Goal: Complete application form: Complete application form

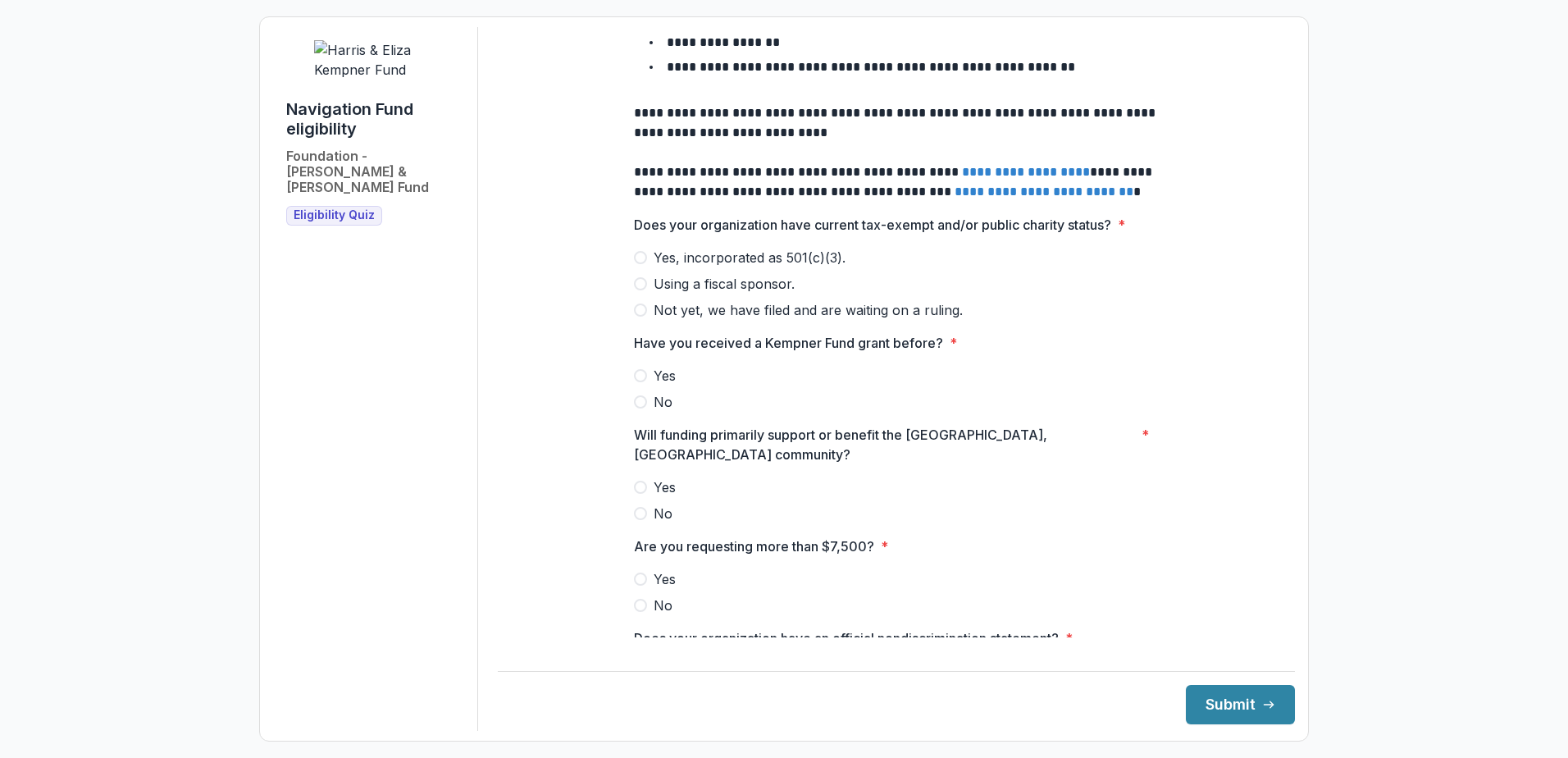
scroll to position [656, 0]
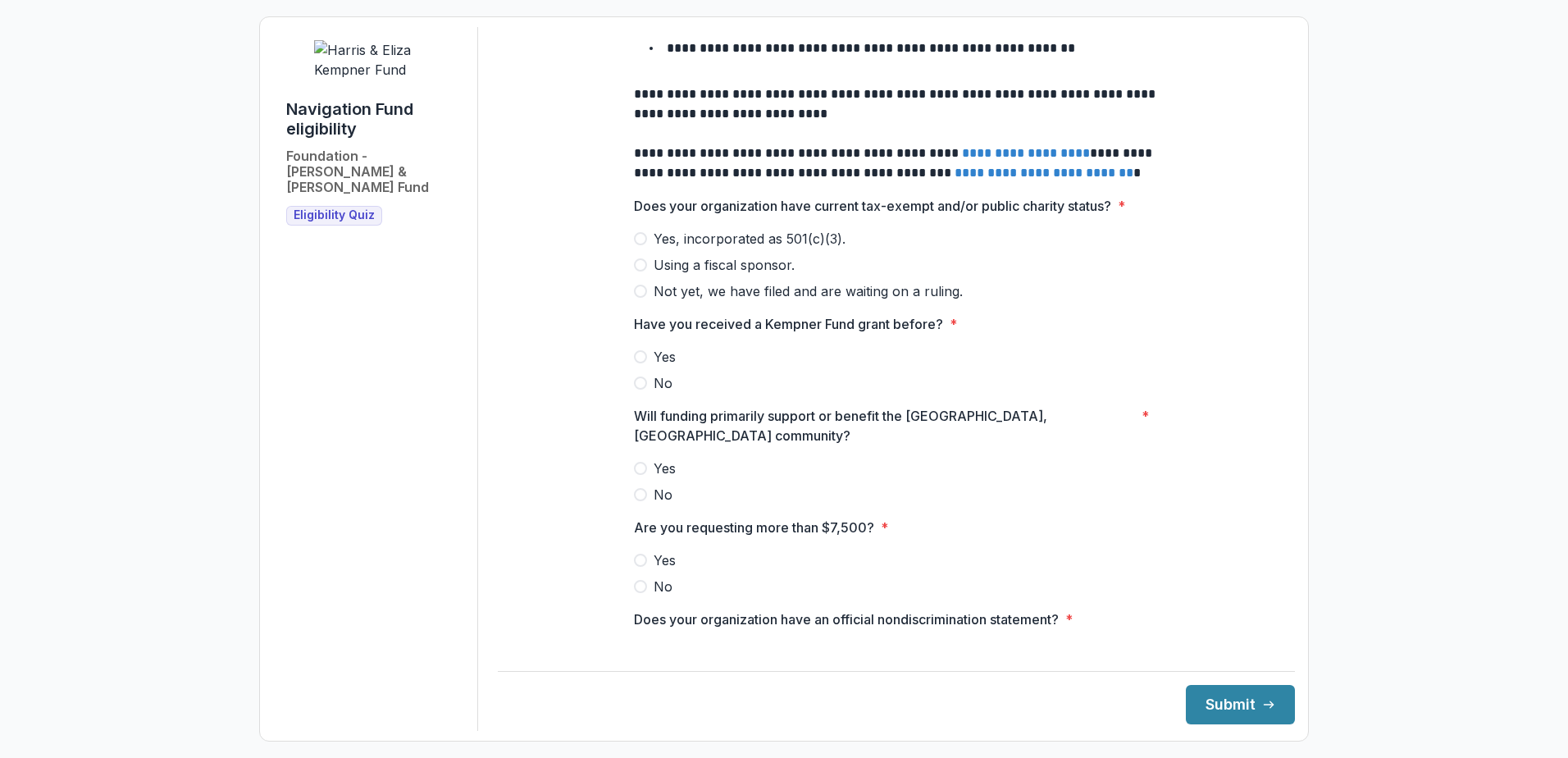
click at [753, 229] on span "Yes, incorporated as 501(c)(3)." at bounding box center [749, 239] width 192 height 20
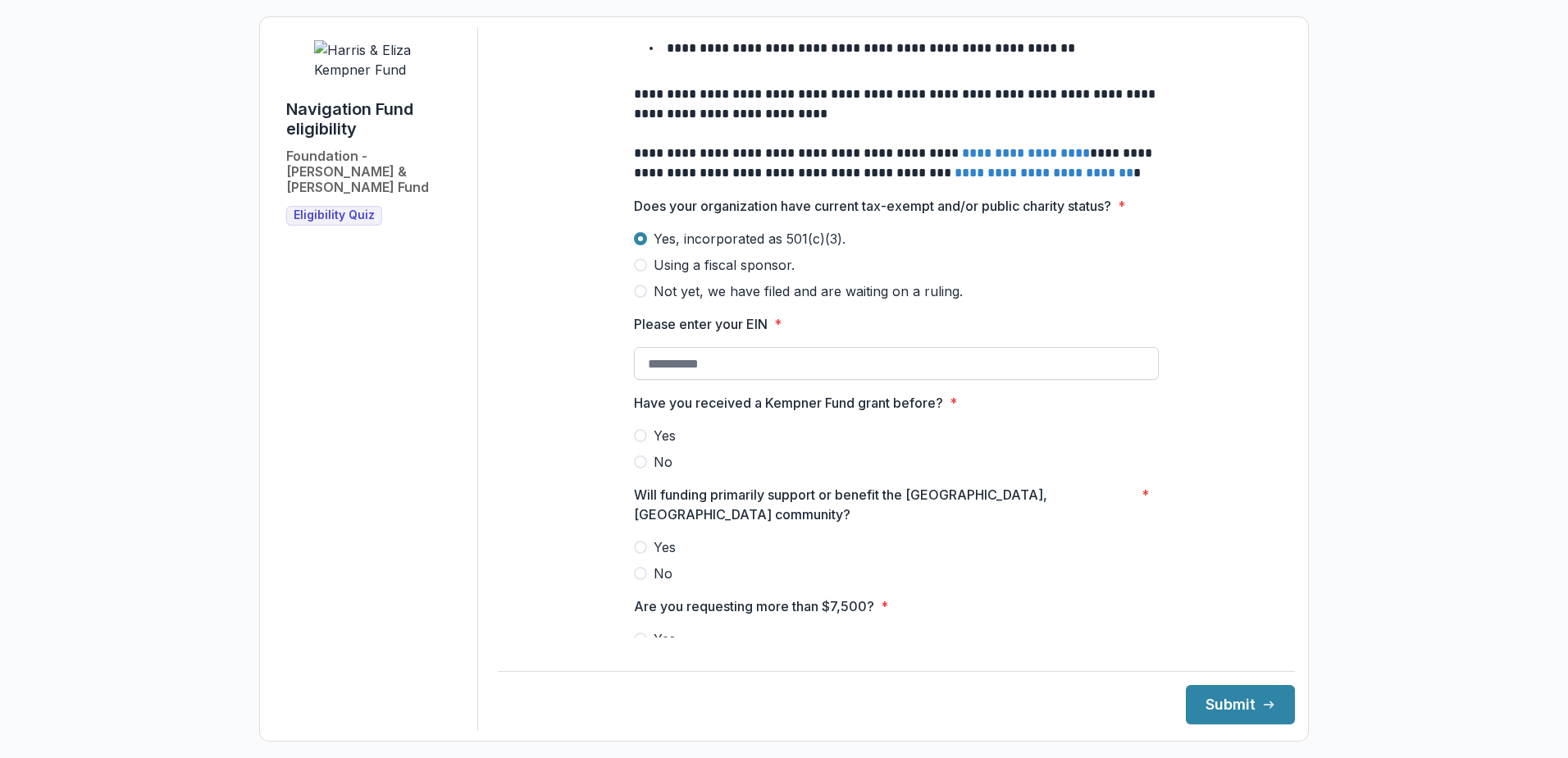
click at [756, 347] on input "Please enter your EIN *" at bounding box center [896, 363] width 525 height 33
paste input "**********"
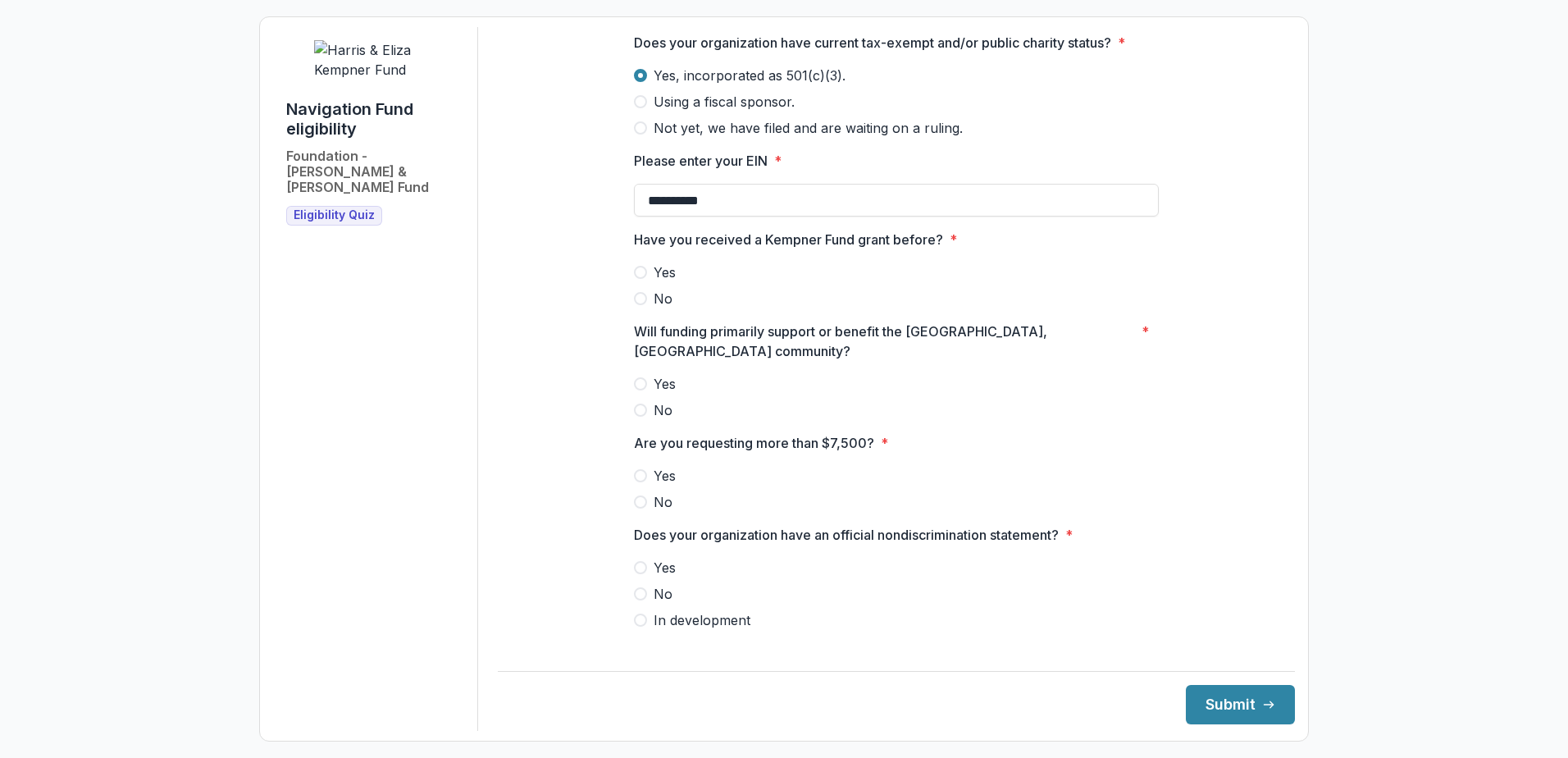
scroll to position [821, 0]
click at [665, 288] on span "No" at bounding box center [662, 298] width 19 height 20
type input "**********"
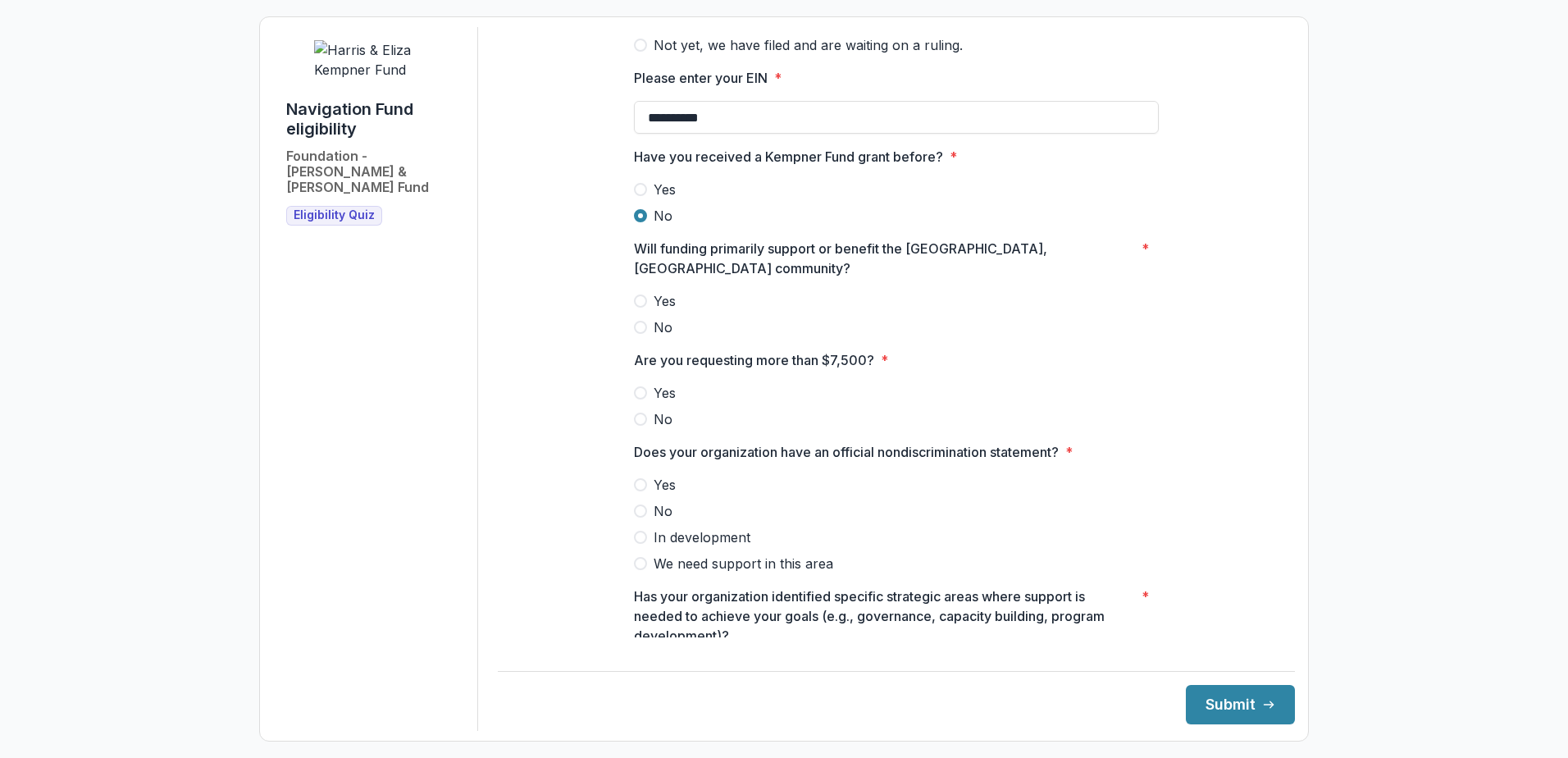
click at [664, 291] on span "Yes" at bounding box center [664, 301] width 22 height 20
click at [654, 410] on span "No" at bounding box center [662, 420] width 19 height 20
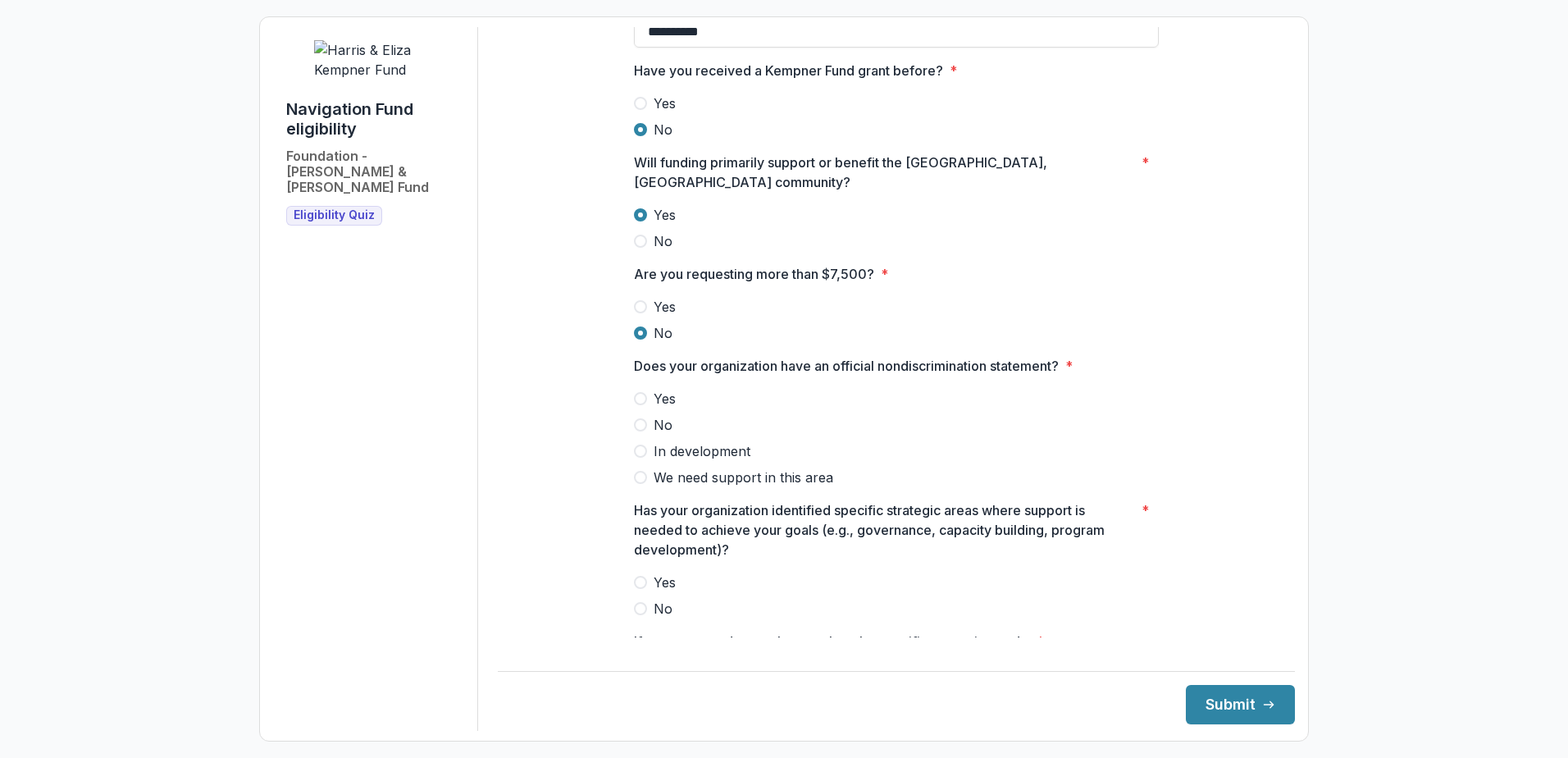
scroll to position [985, 0]
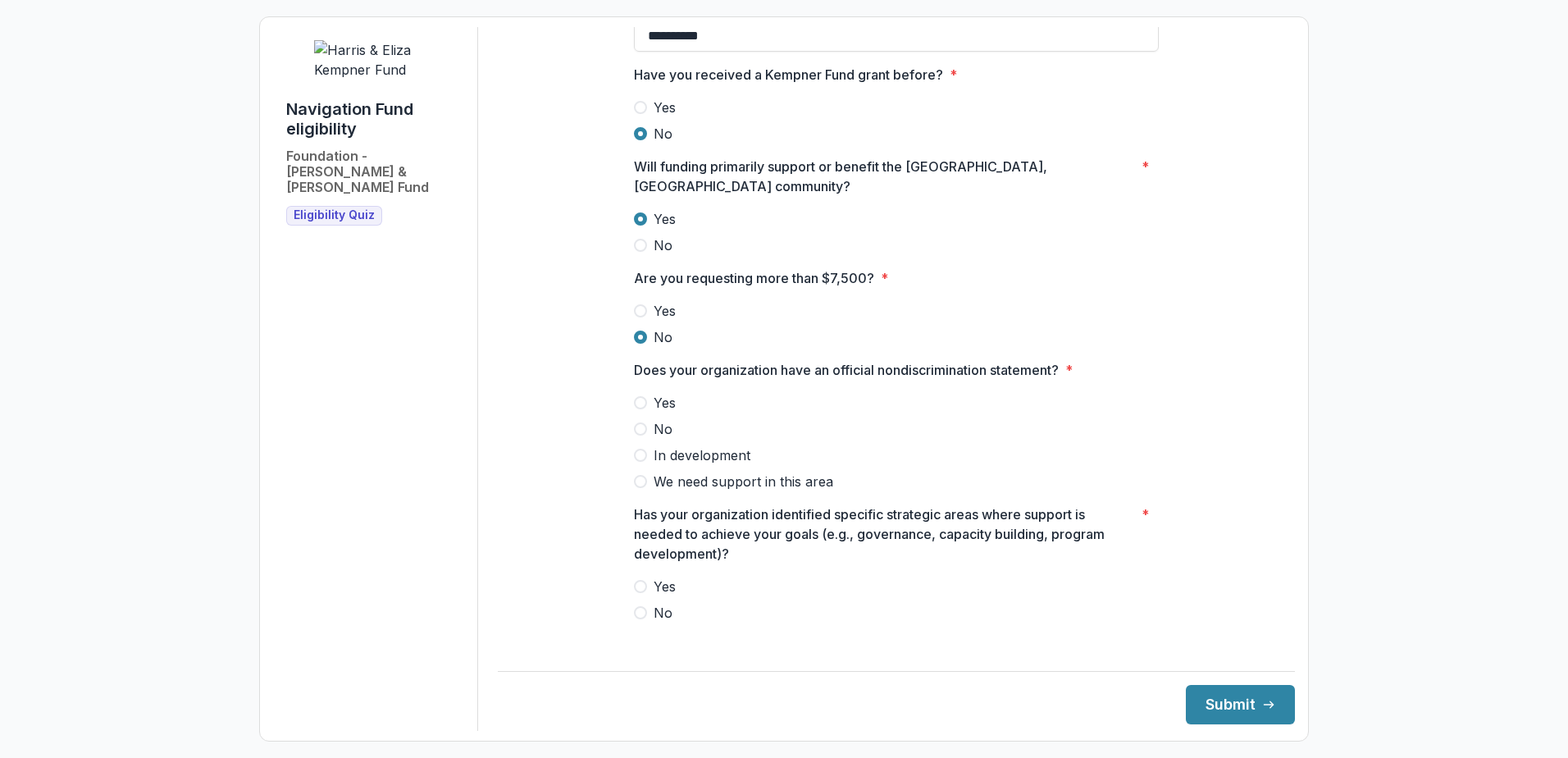
click at [715, 445] on span "In development" at bounding box center [701, 455] width 97 height 20
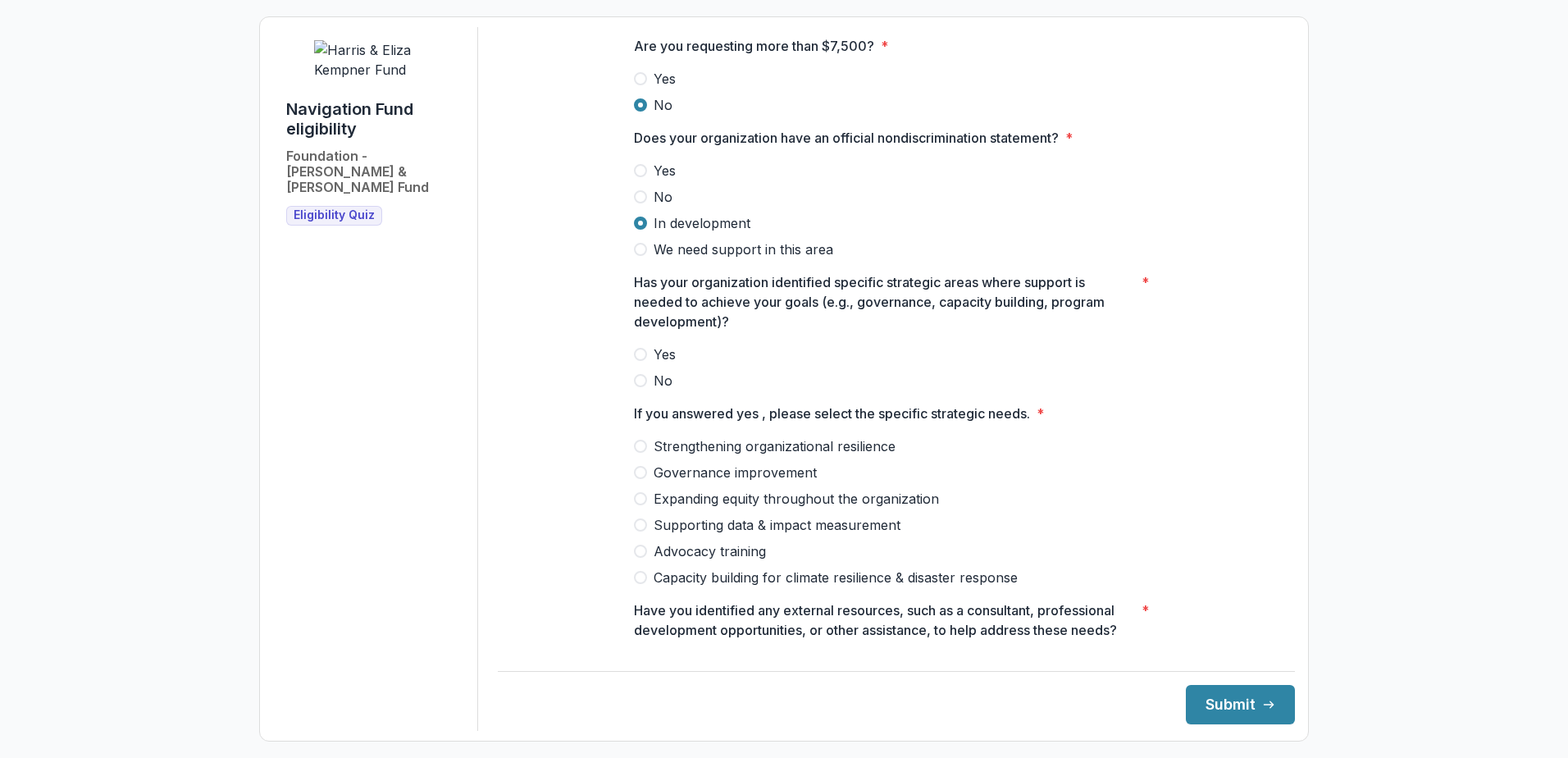
scroll to position [1231, 0]
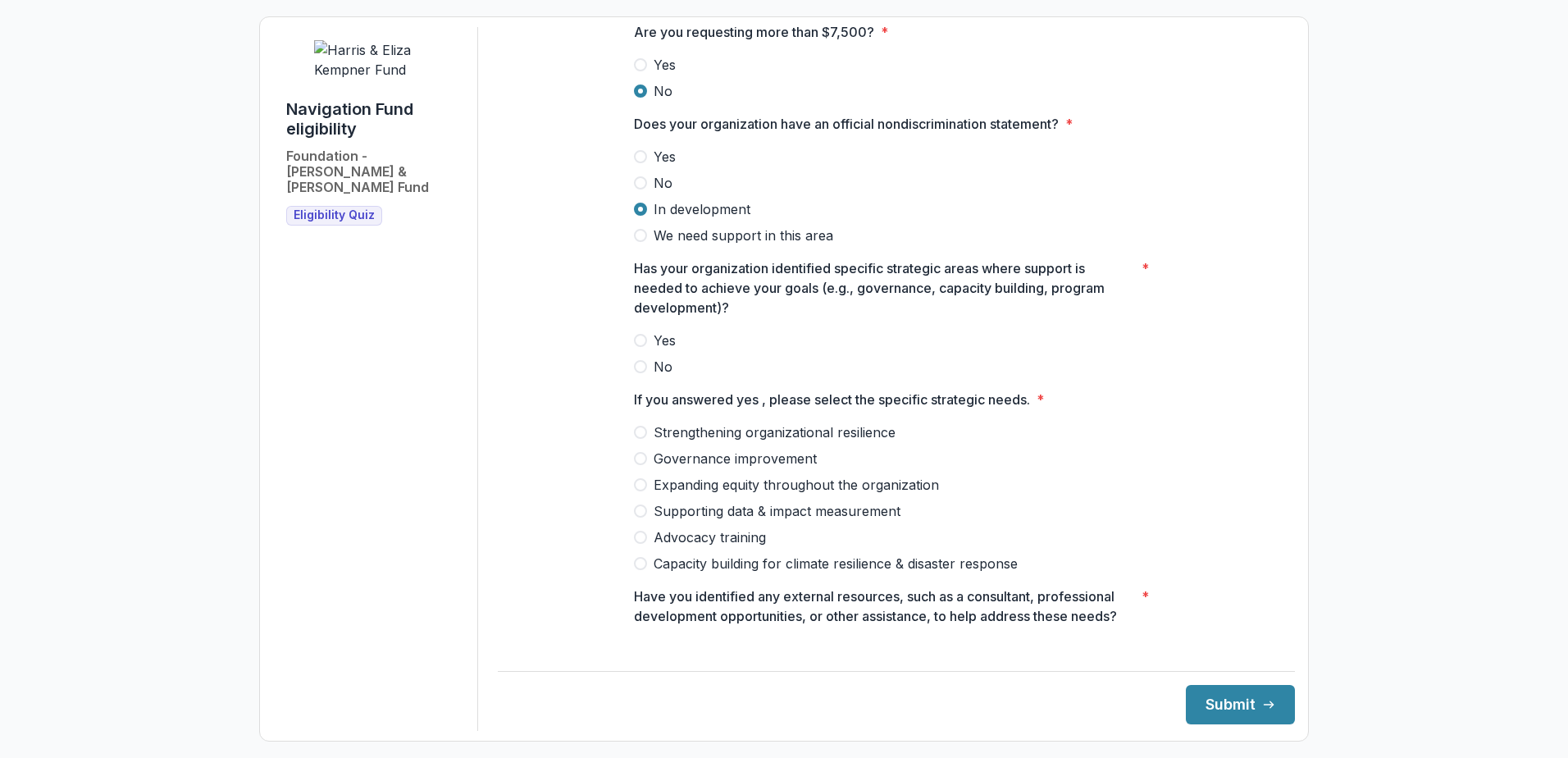
click at [658, 331] on span "Yes" at bounding box center [664, 341] width 22 height 20
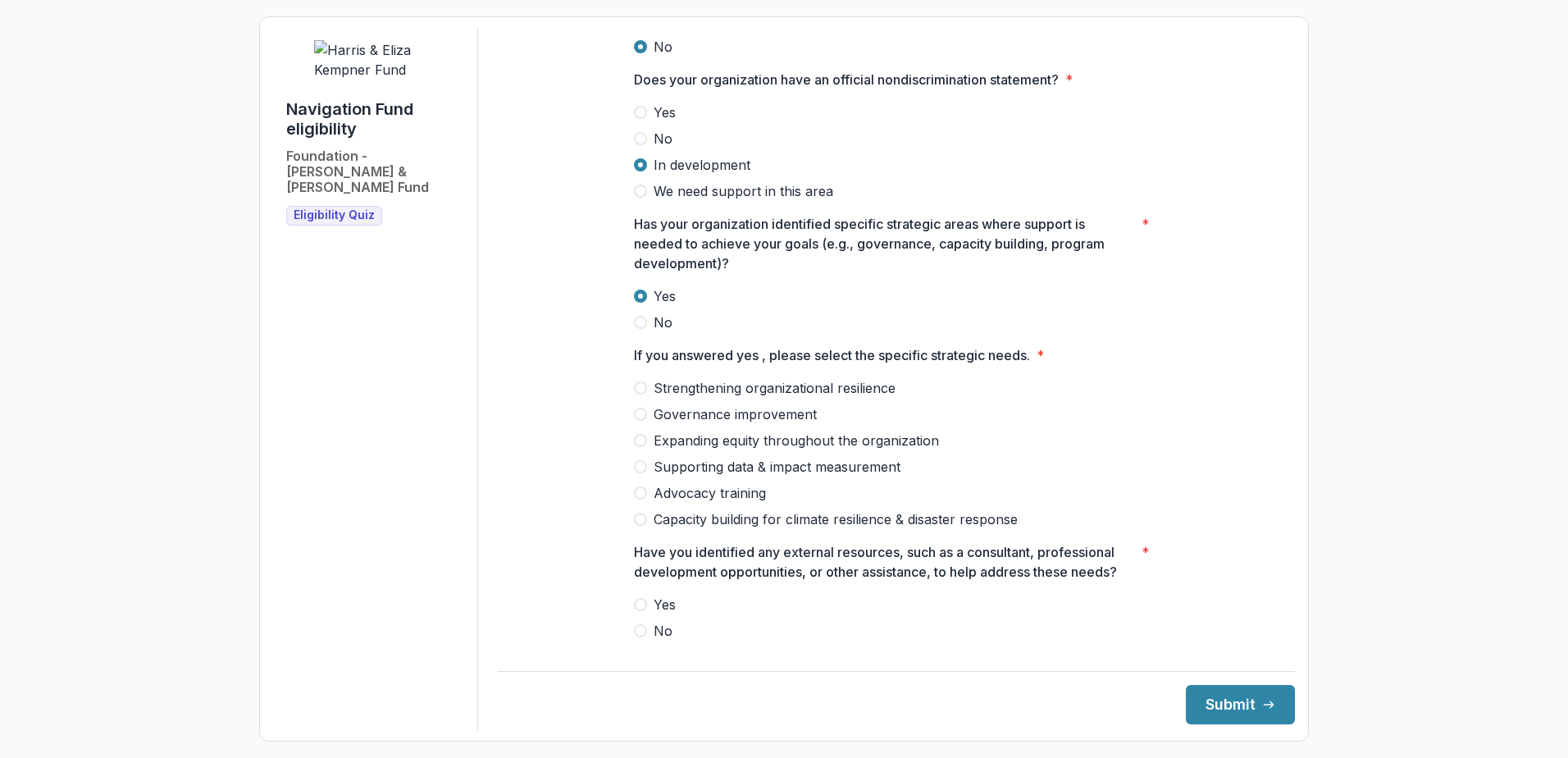
scroll to position [1313, 0]
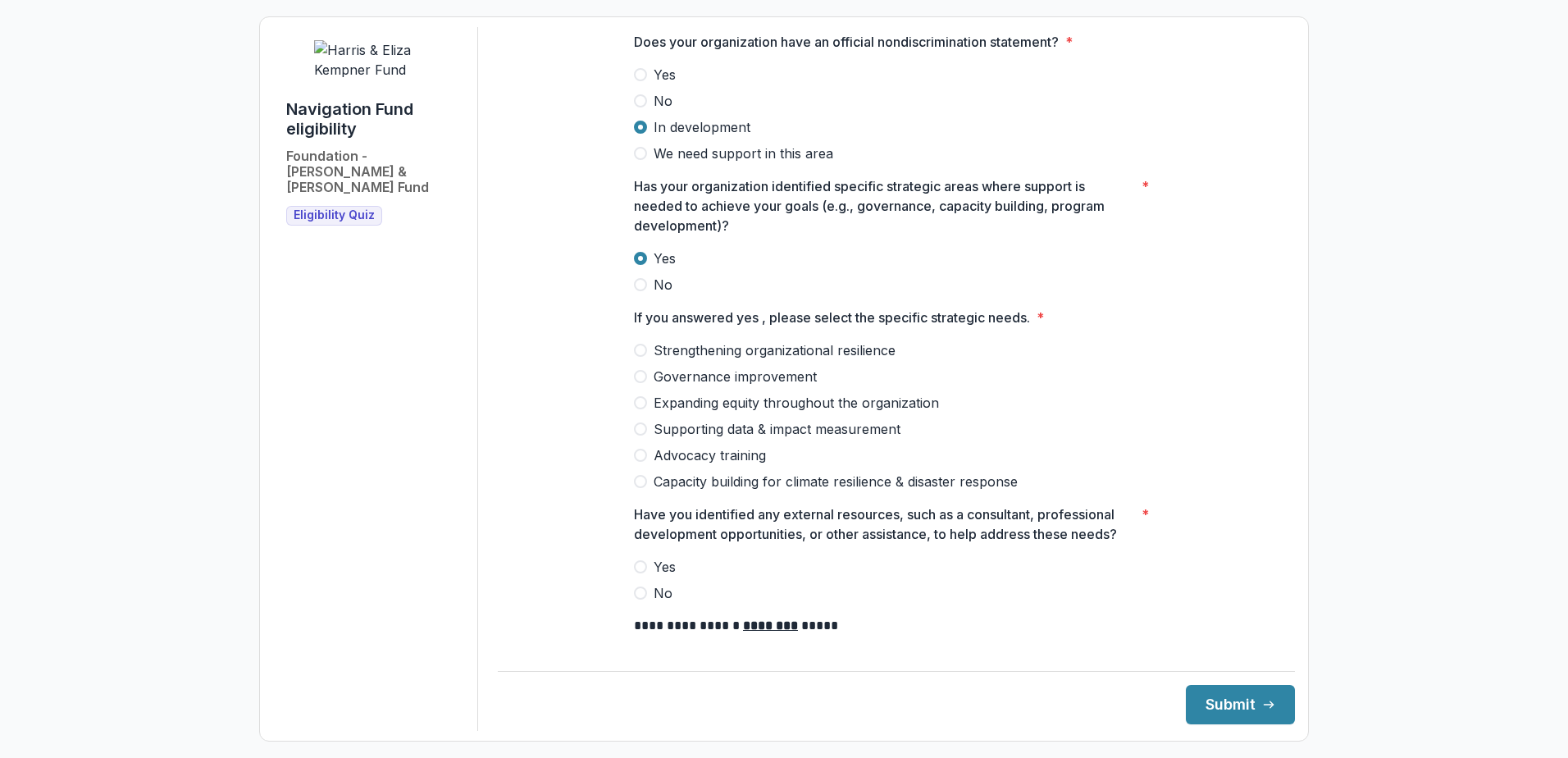
click at [786, 420] on span "Supporting data & impact measurement" at bounding box center [777, 429] width 246 height 20
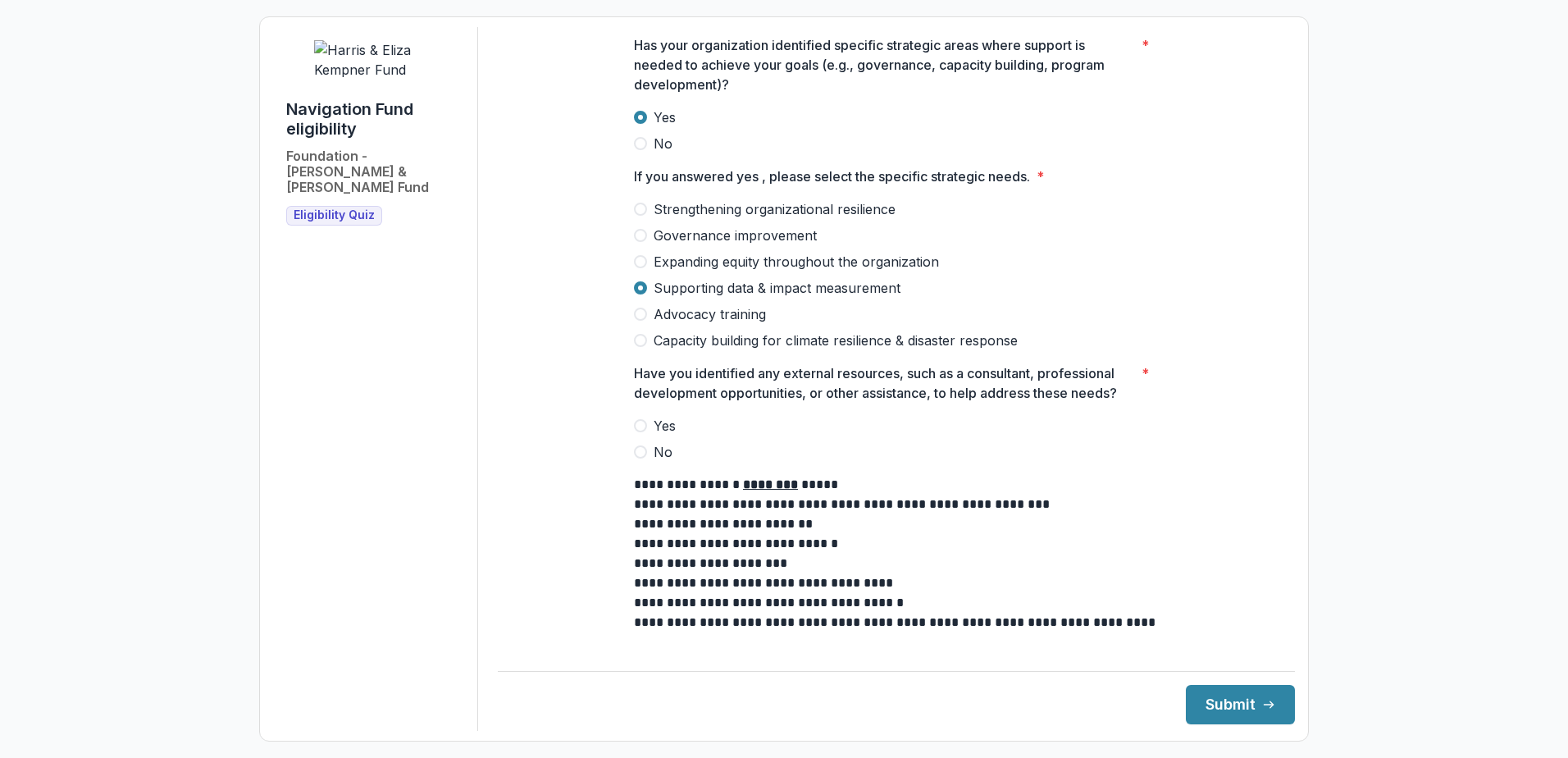
scroll to position [1477, 0]
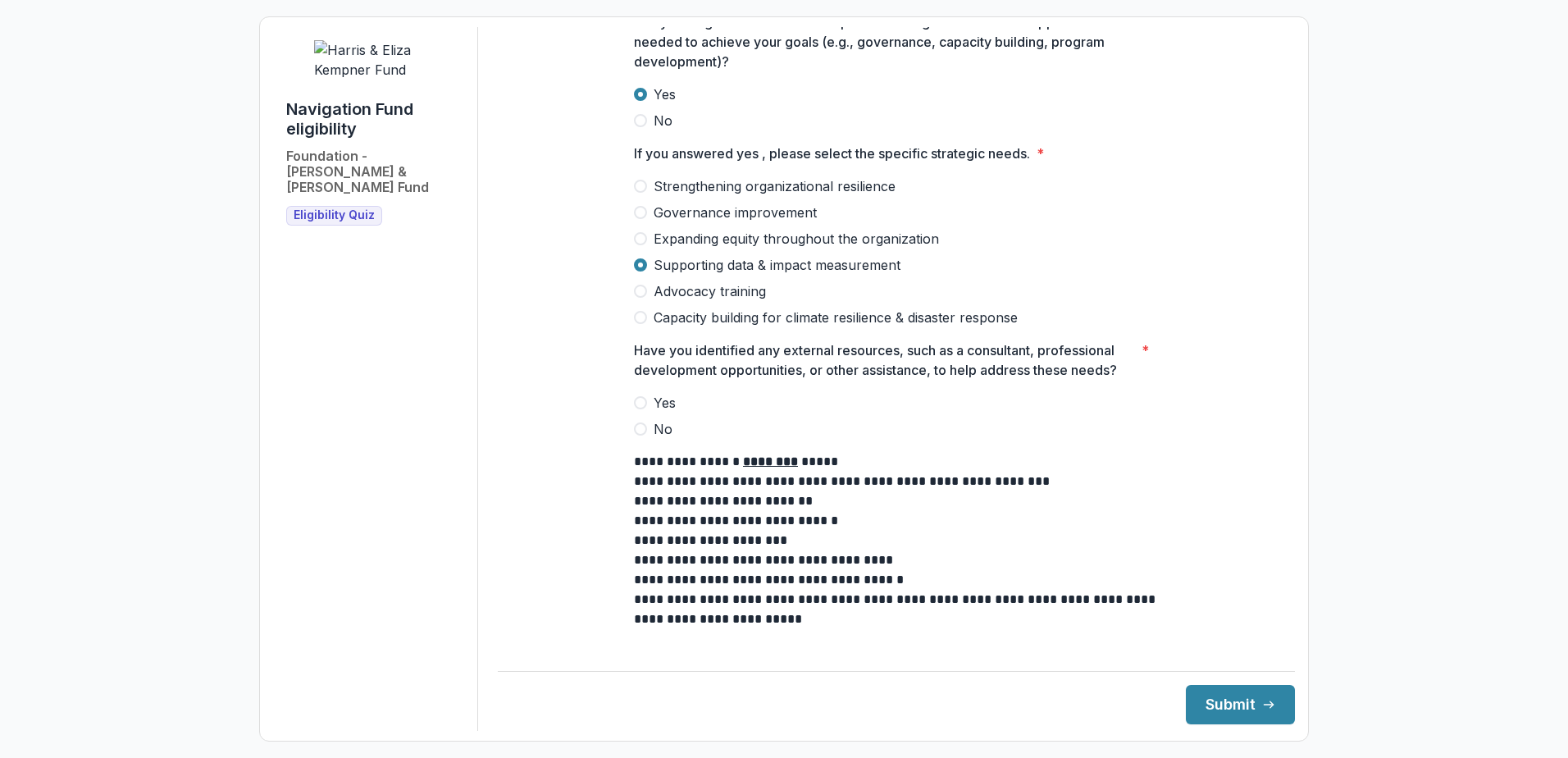
click at [648, 393] on label "Yes" at bounding box center [896, 403] width 525 height 20
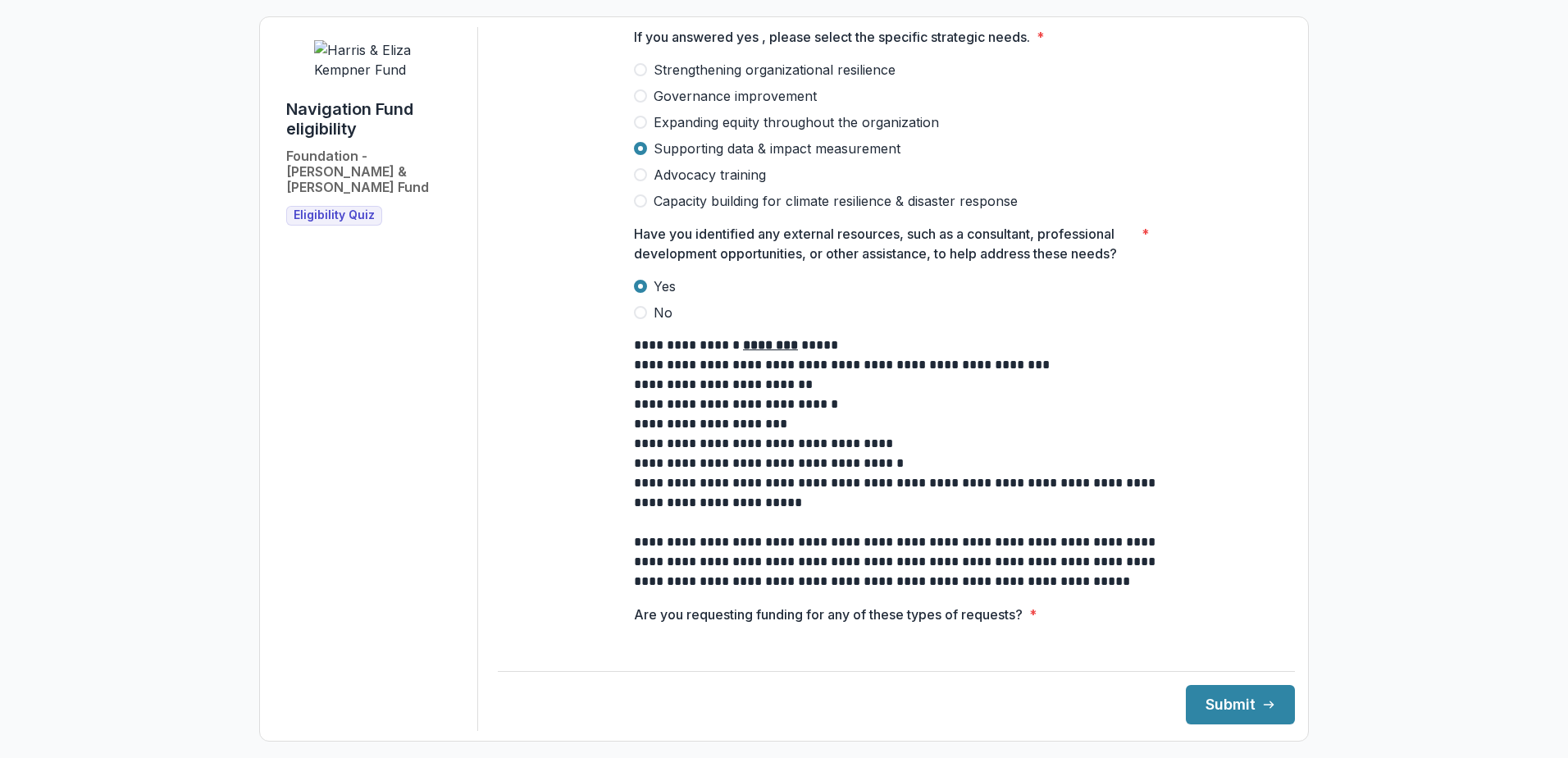
scroll to position [1605, 0]
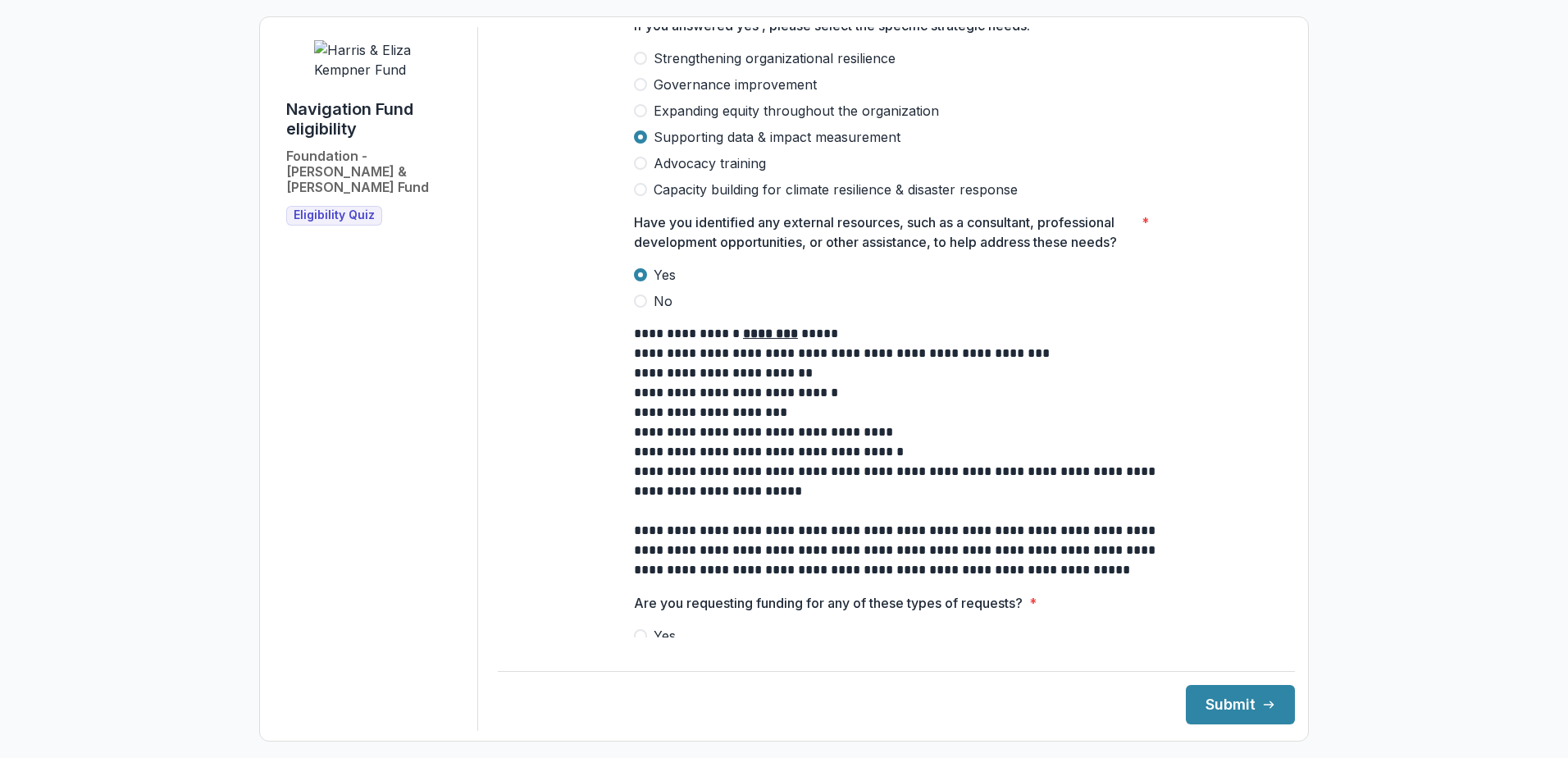
click at [660, 652] on span "No" at bounding box center [662, 662] width 19 height 20
click at [1226, 713] on button "Submit" at bounding box center [1241, 705] width 109 height 40
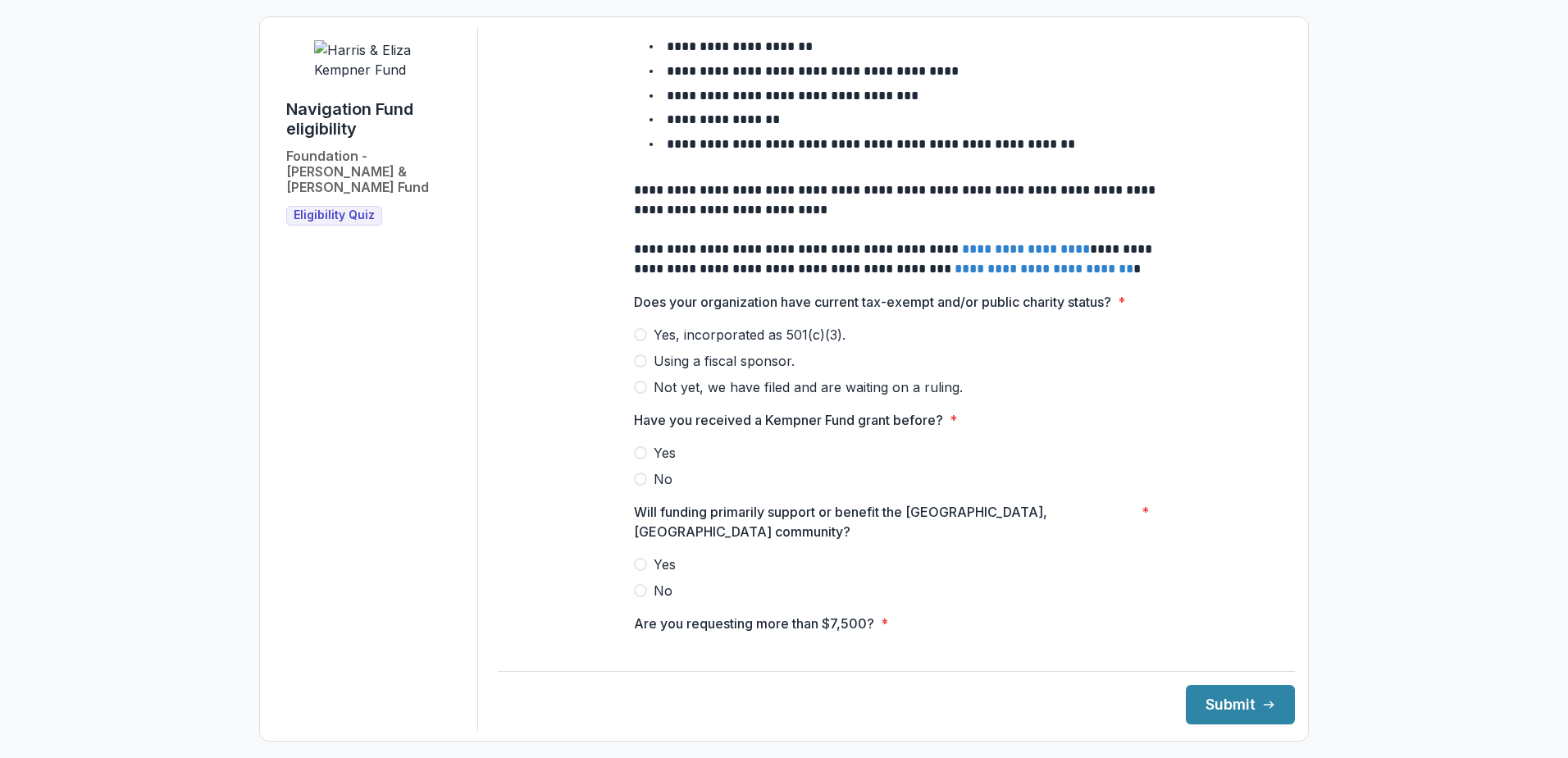
scroll to position [656, 0]
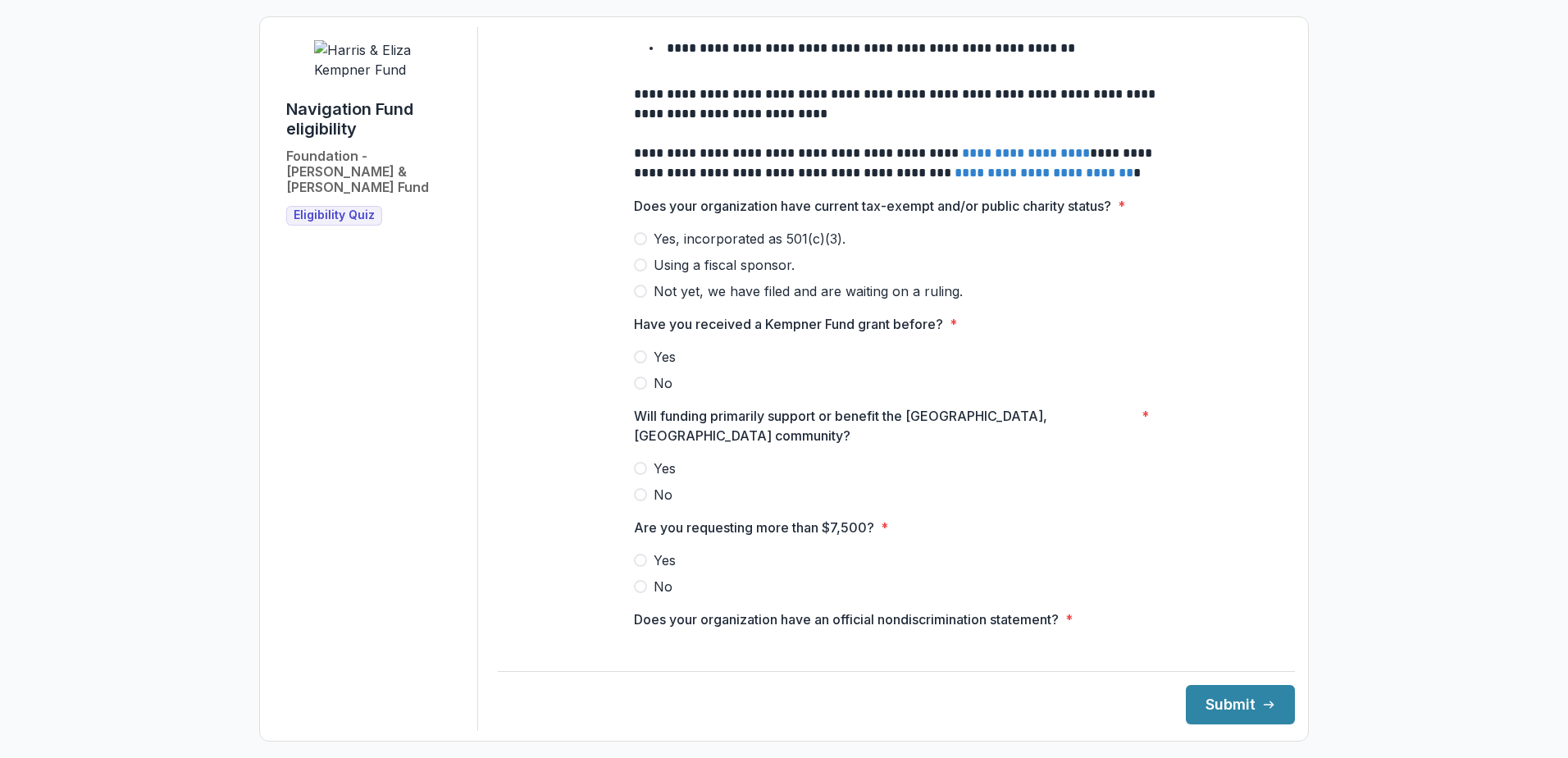
click at [769, 229] on span "Yes, incorporated as 501(c)(3)." at bounding box center [749, 239] width 192 height 20
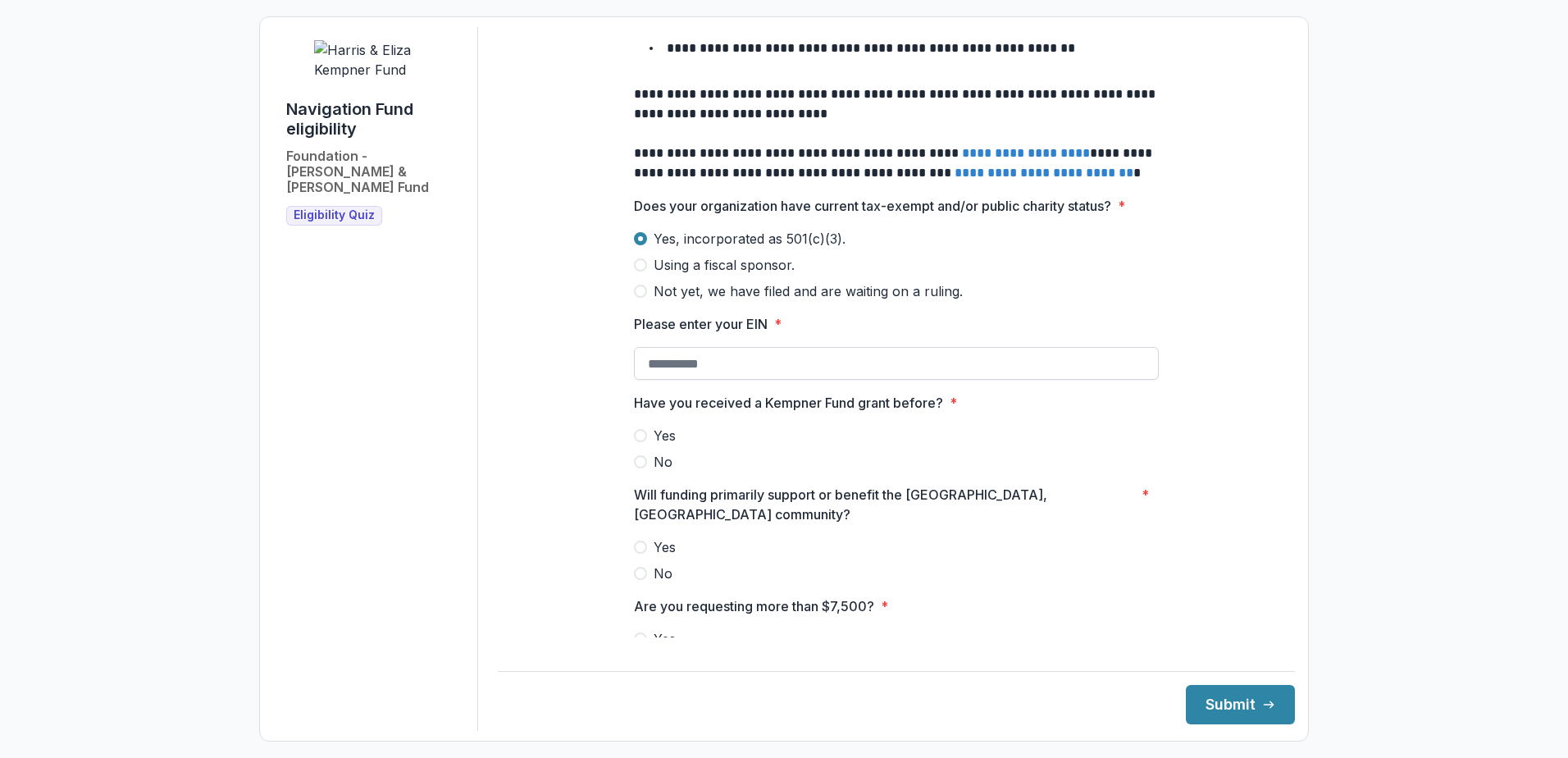
click at [773, 347] on input "Please enter your EIN *" at bounding box center [896, 363] width 525 height 33
paste input "**********"
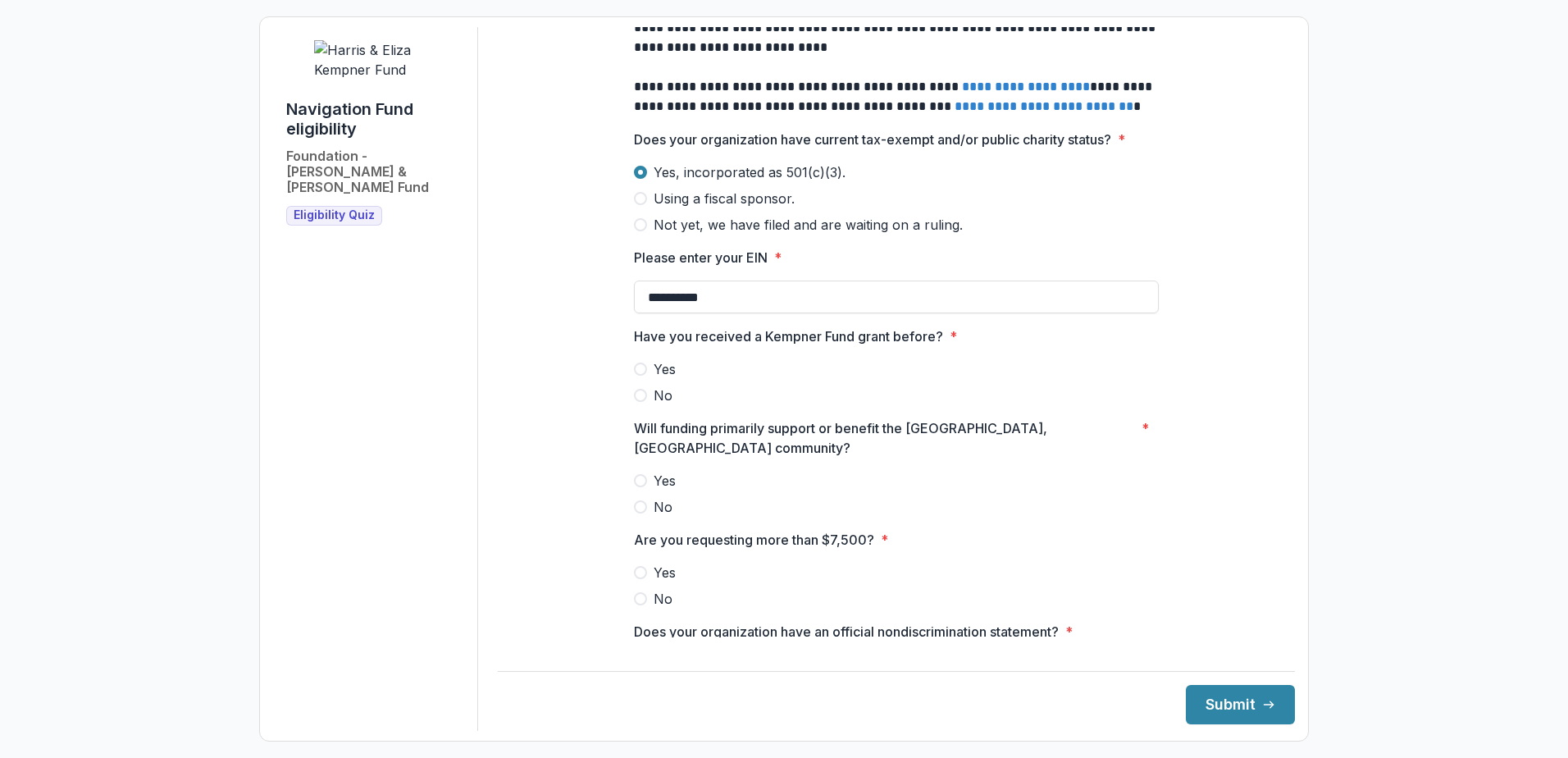
scroll to position [821, 0]
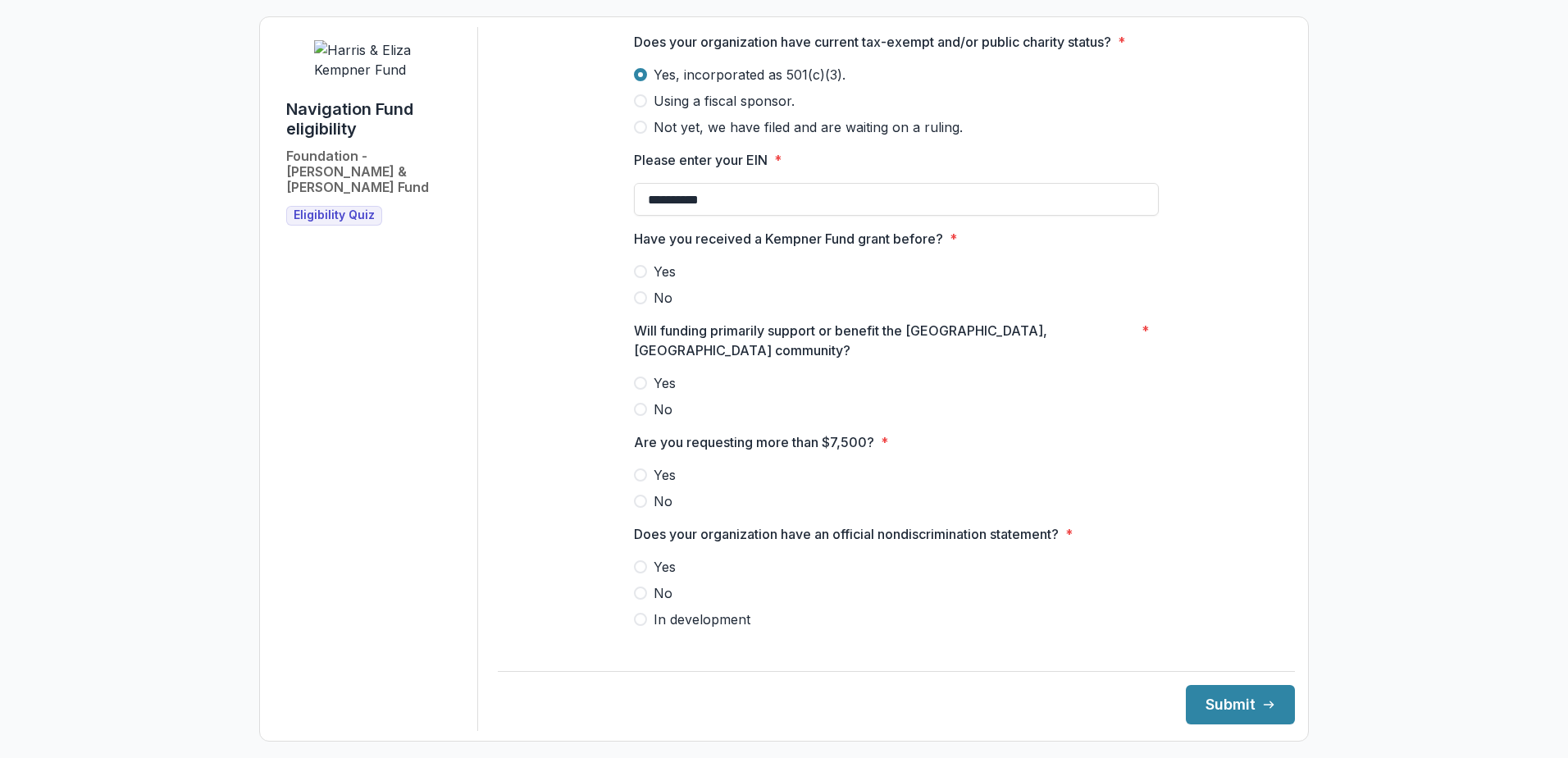
click at [665, 288] on span "No" at bounding box center [662, 298] width 19 height 20
type input "**********"
click at [661, 373] on span "Yes" at bounding box center [664, 383] width 22 height 20
drag, startPoint x: 641, startPoint y: 459, endPoint x: 667, endPoint y: 458, distance: 26.0
click at [642, 492] on label "No" at bounding box center [896, 501] width 525 height 20
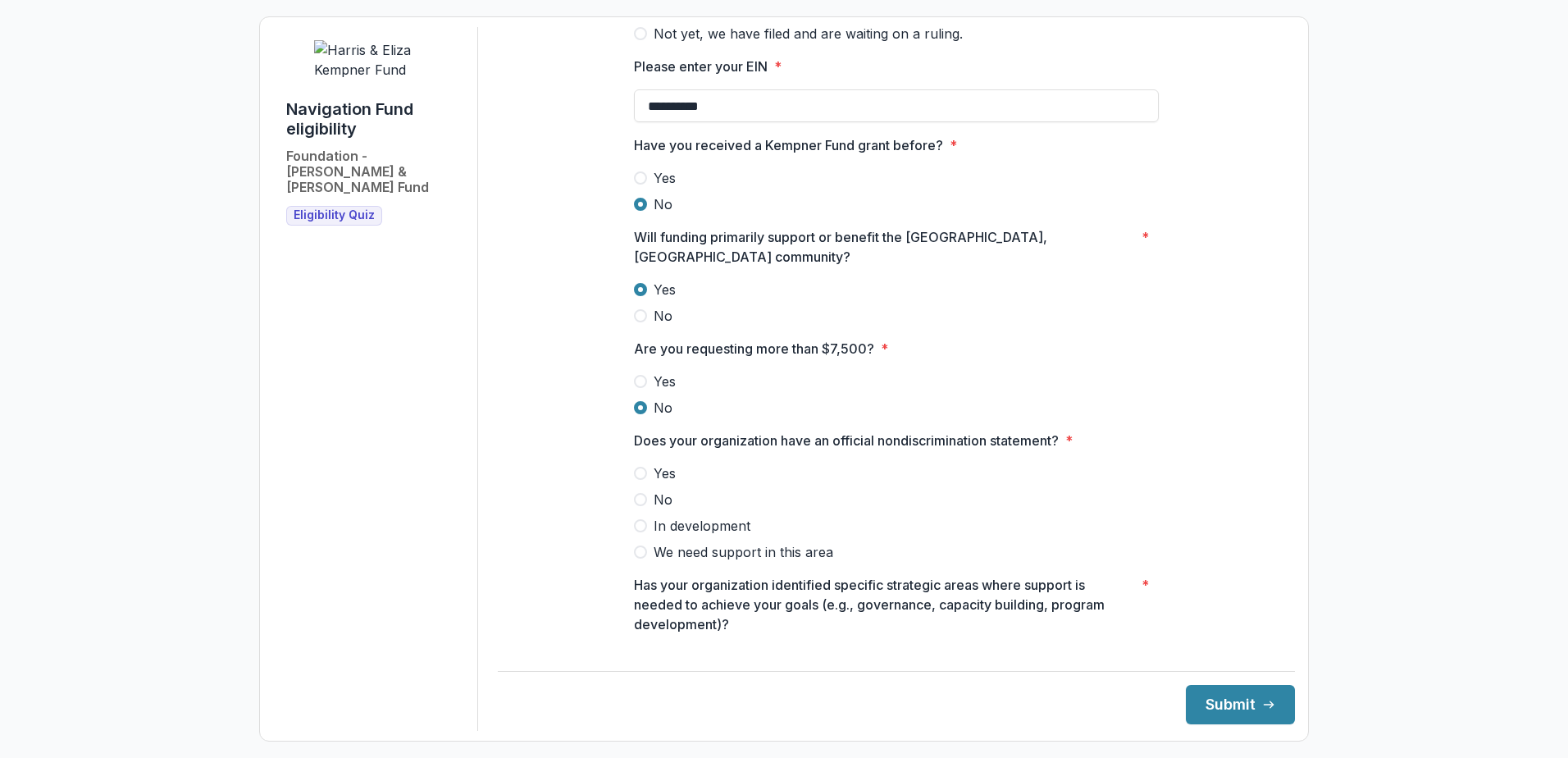
scroll to position [1067, 0]
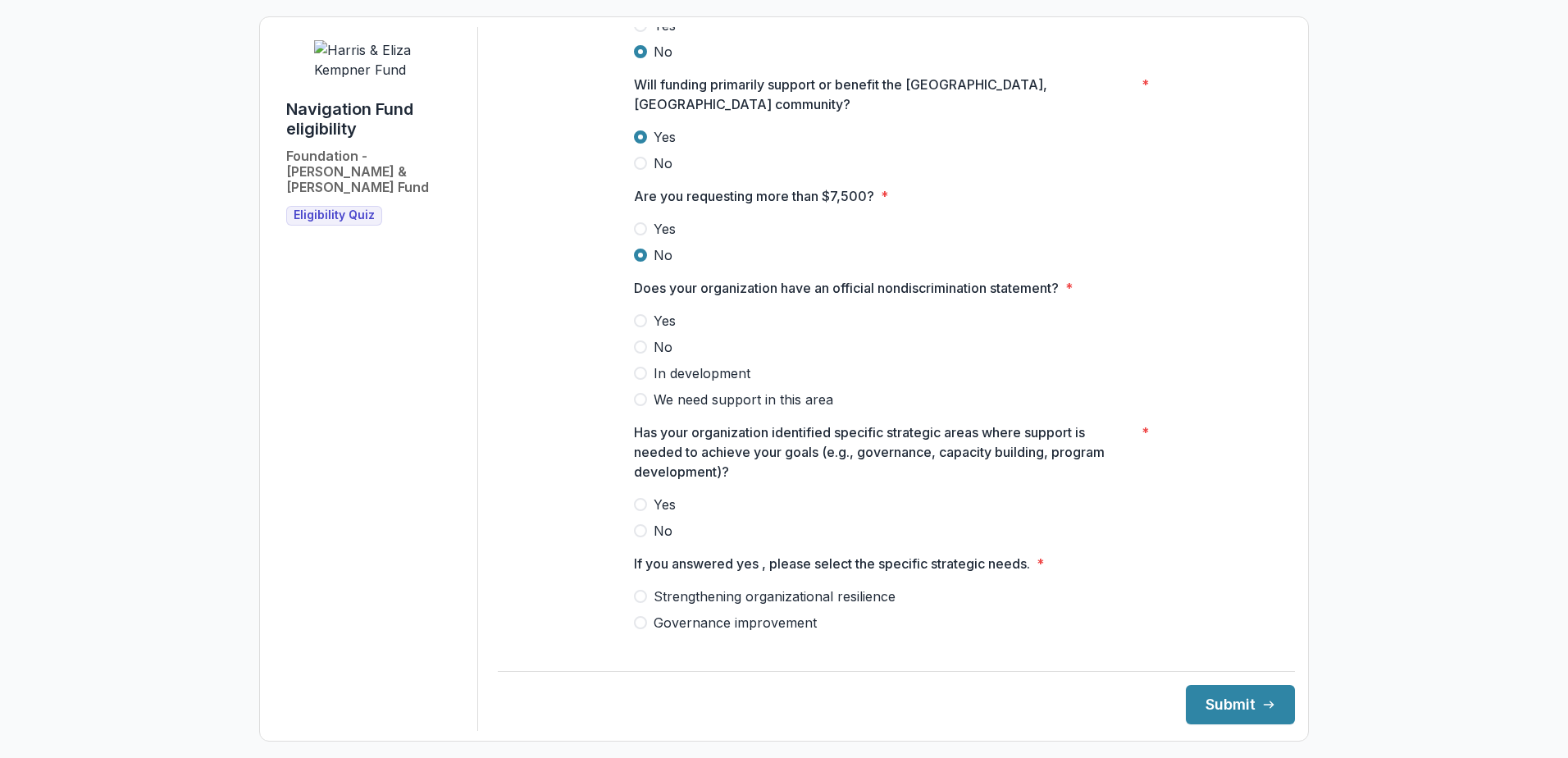
click at [782, 390] on span "We need support in this area" at bounding box center [743, 400] width 179 height 20
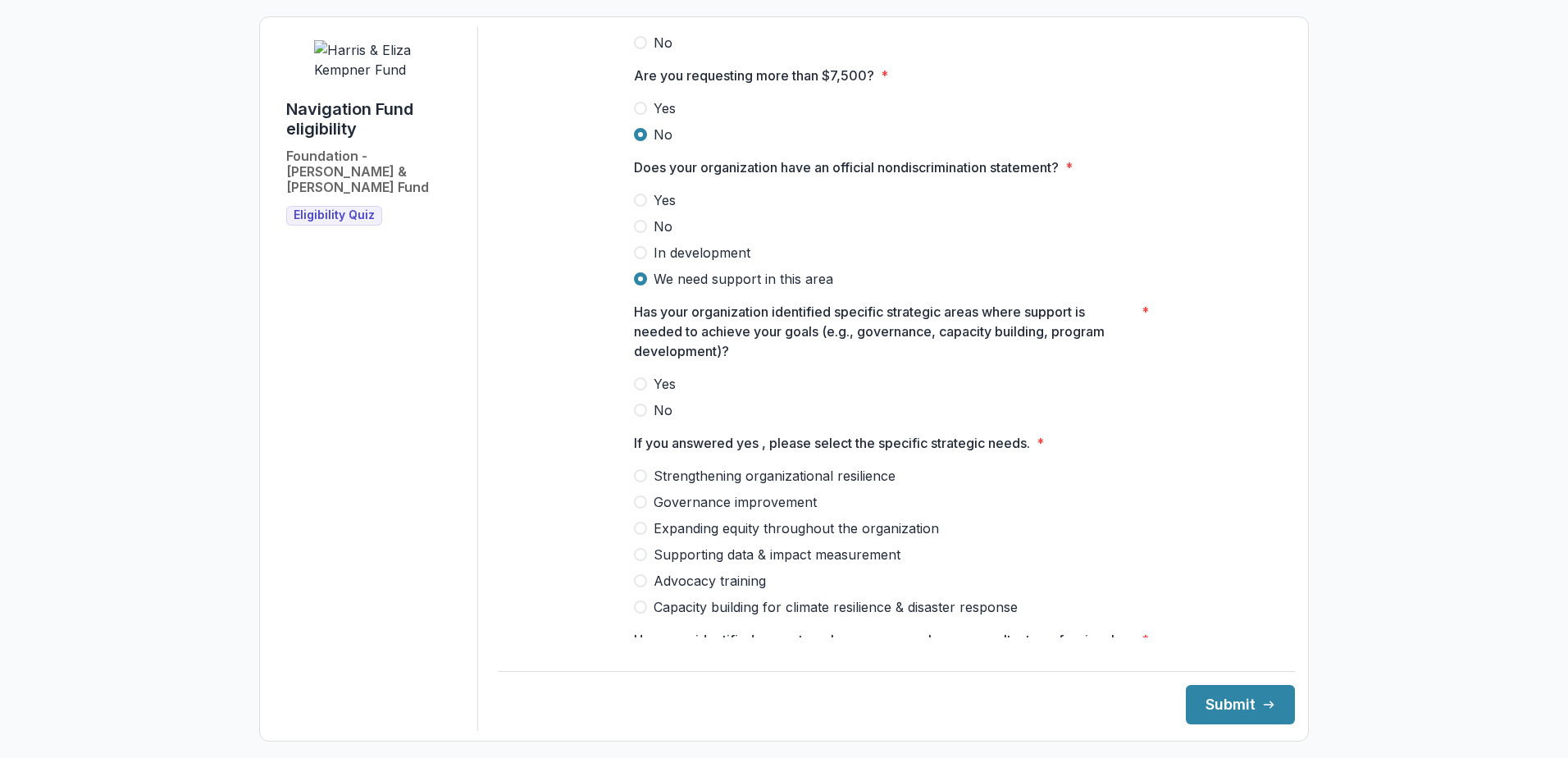
scroll to position [1231, 0]
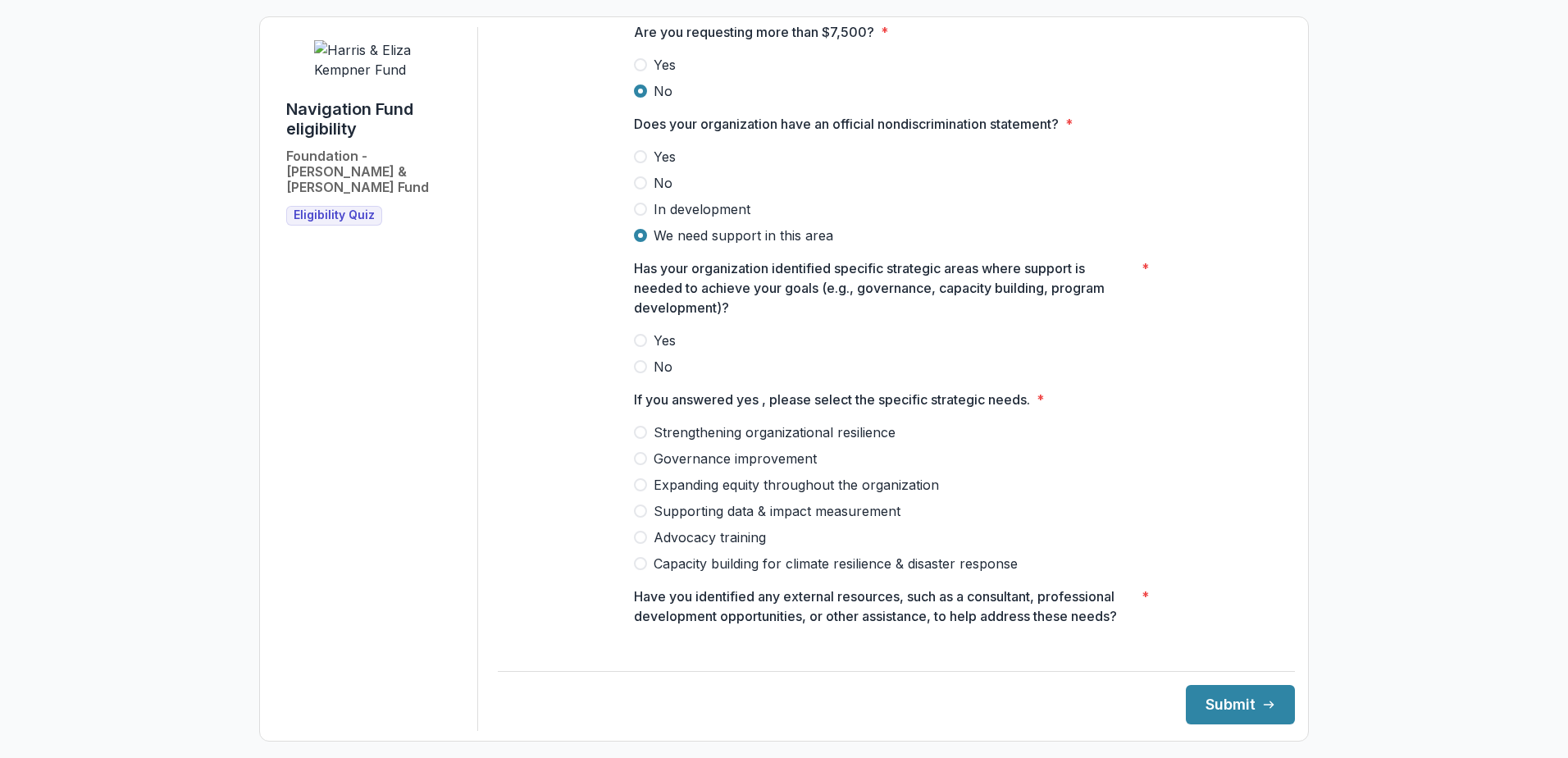
drag, startPoint x: 665, startPoint y: 288, endPoint x: 700, endPoint y: 343, distance: 65.2
click at [664, 331] on span "Yes" at bounding box center [664, 341] width 22 height 20
click at [742, 501] on span "Supporting data & impact measurement" at bounding box center [777, 511] width 246 height 20
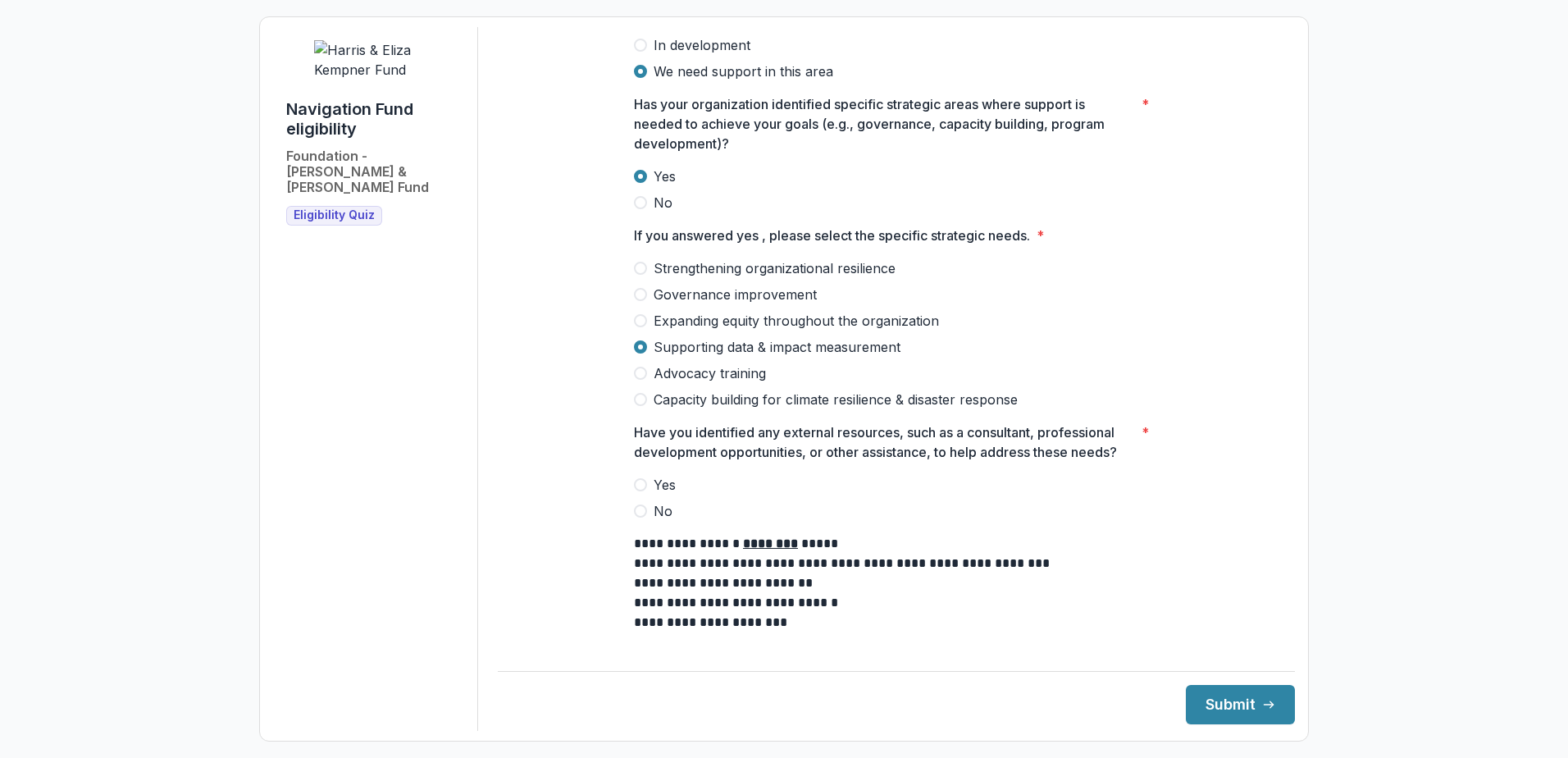
scroll to position [1477, 0]
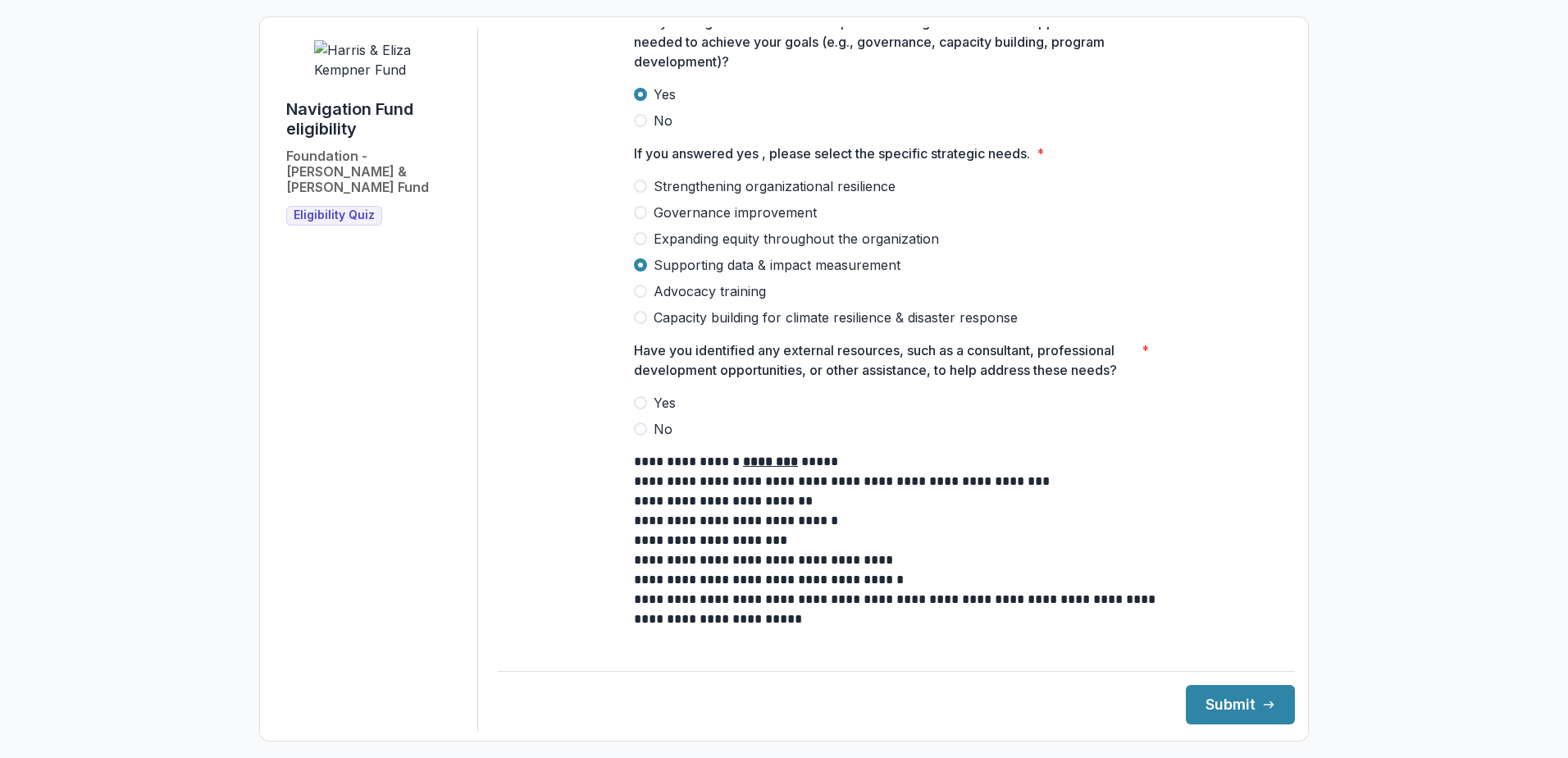
click at [676, 393] on label "Yes" at bounding box center [896, 403] width 525 height 20
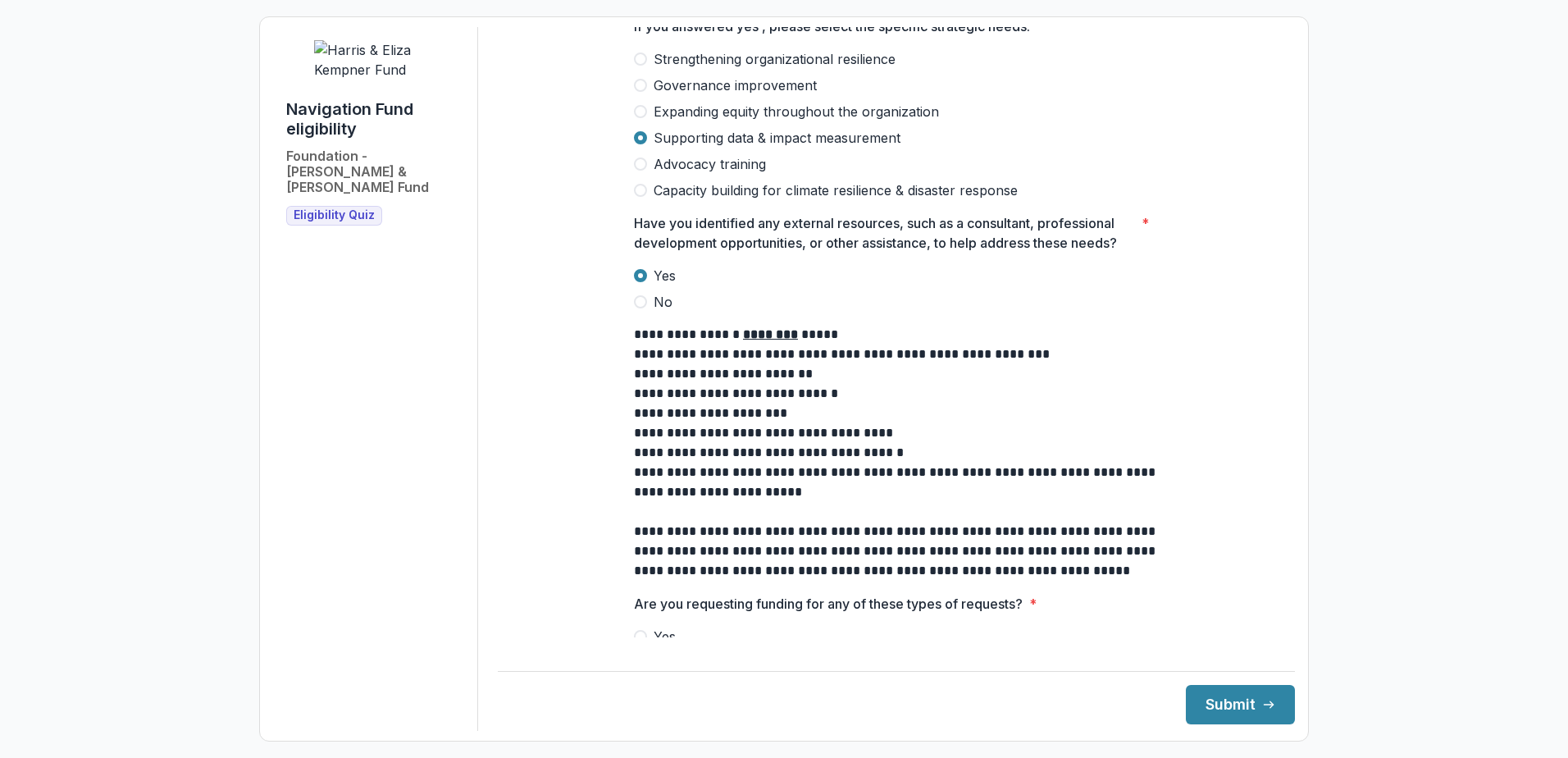
scroll to position [1605, 0]
click at [655, 652] on span "No" at bounding box center [662, 662] width 19 height 20
click at [1262, 710] on icon "submit" at bounding box center [1269, 705] width 13 height 13
